Goal: Task Accomplishment & Management: Manage account settings

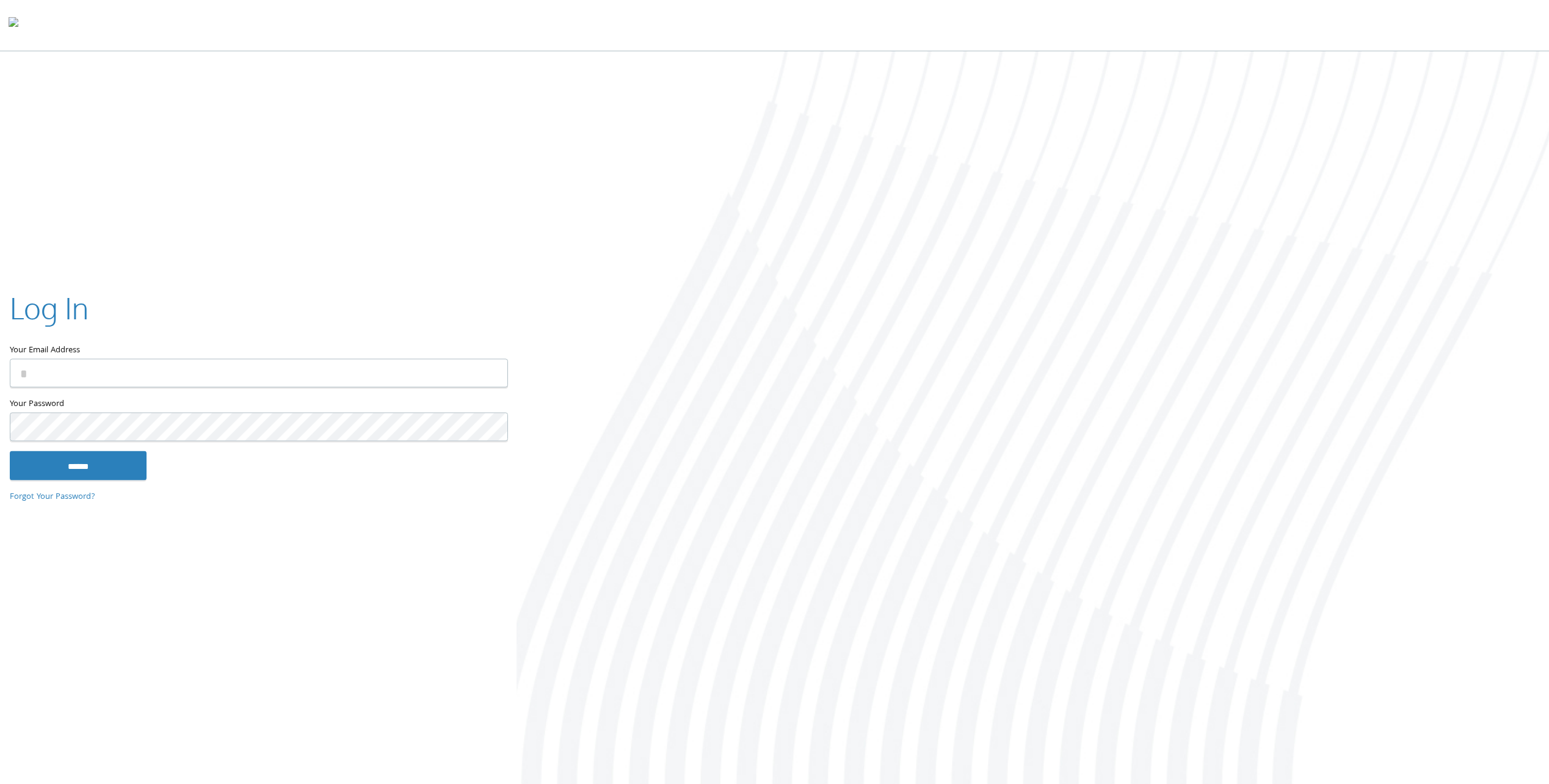
type input "**********"
click at [110, 455] on input "******" at bounding box center [78, 466] width 136 height 29
type input "**********"
